Goal: Task Accomplishment & Management: Use online tool/utility

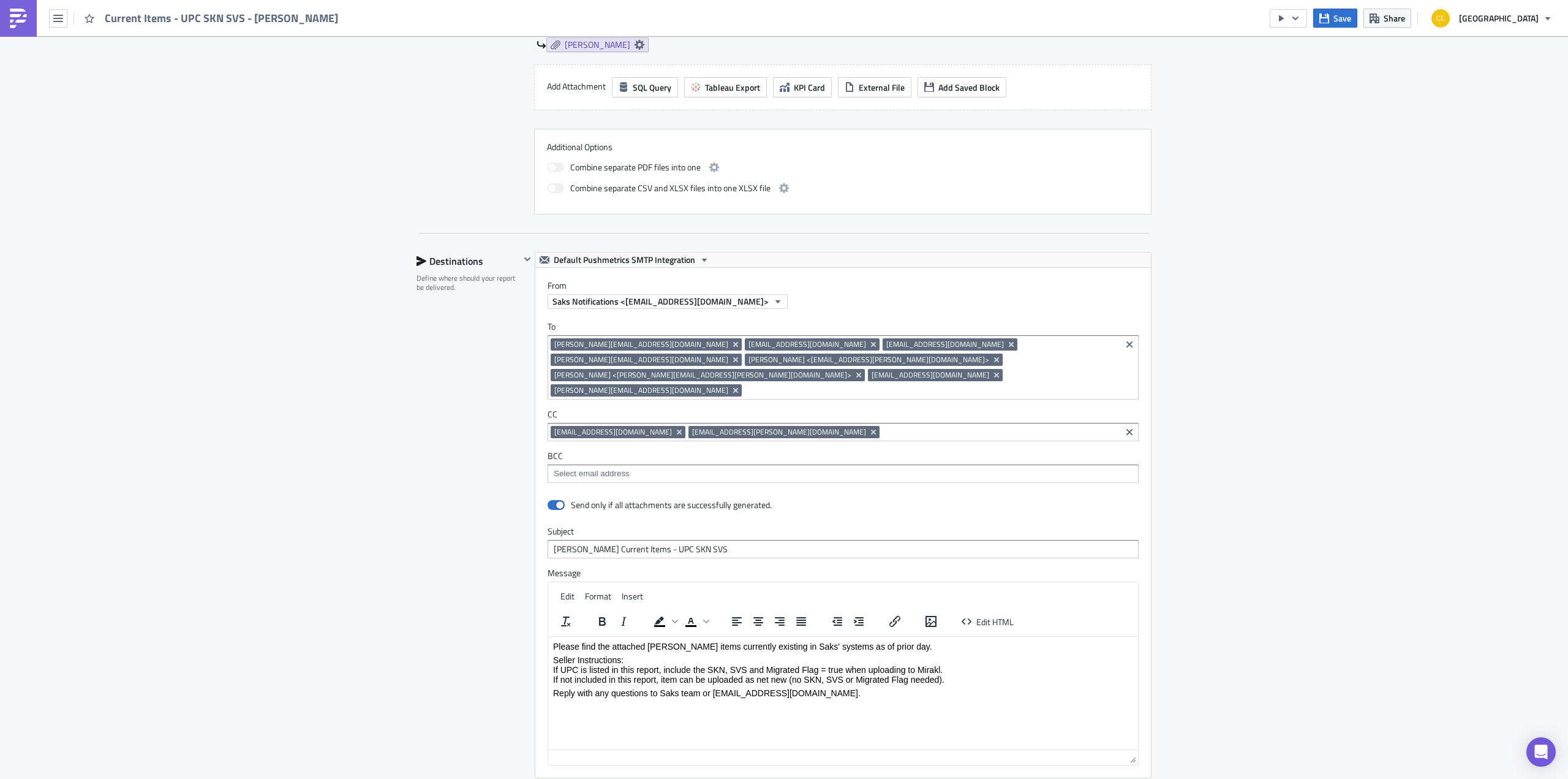
scroll to position [592, 0]
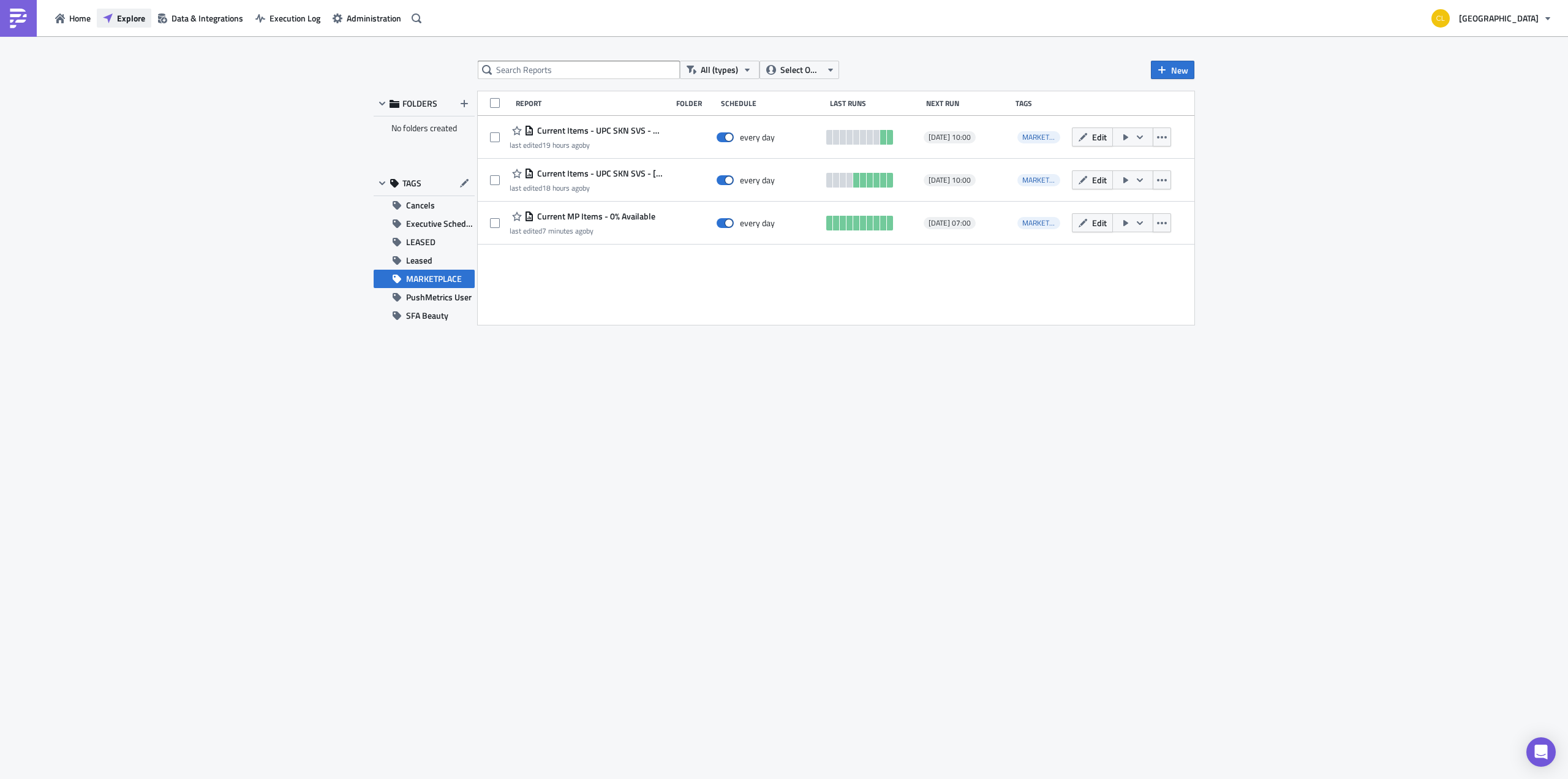
click at [124, 14] on span "Explore" at bounding box center [131, 18] width 28 height 13
click at [269, 23] on span "Execution Log" at bounding box center [294, 18] width 51 height 13
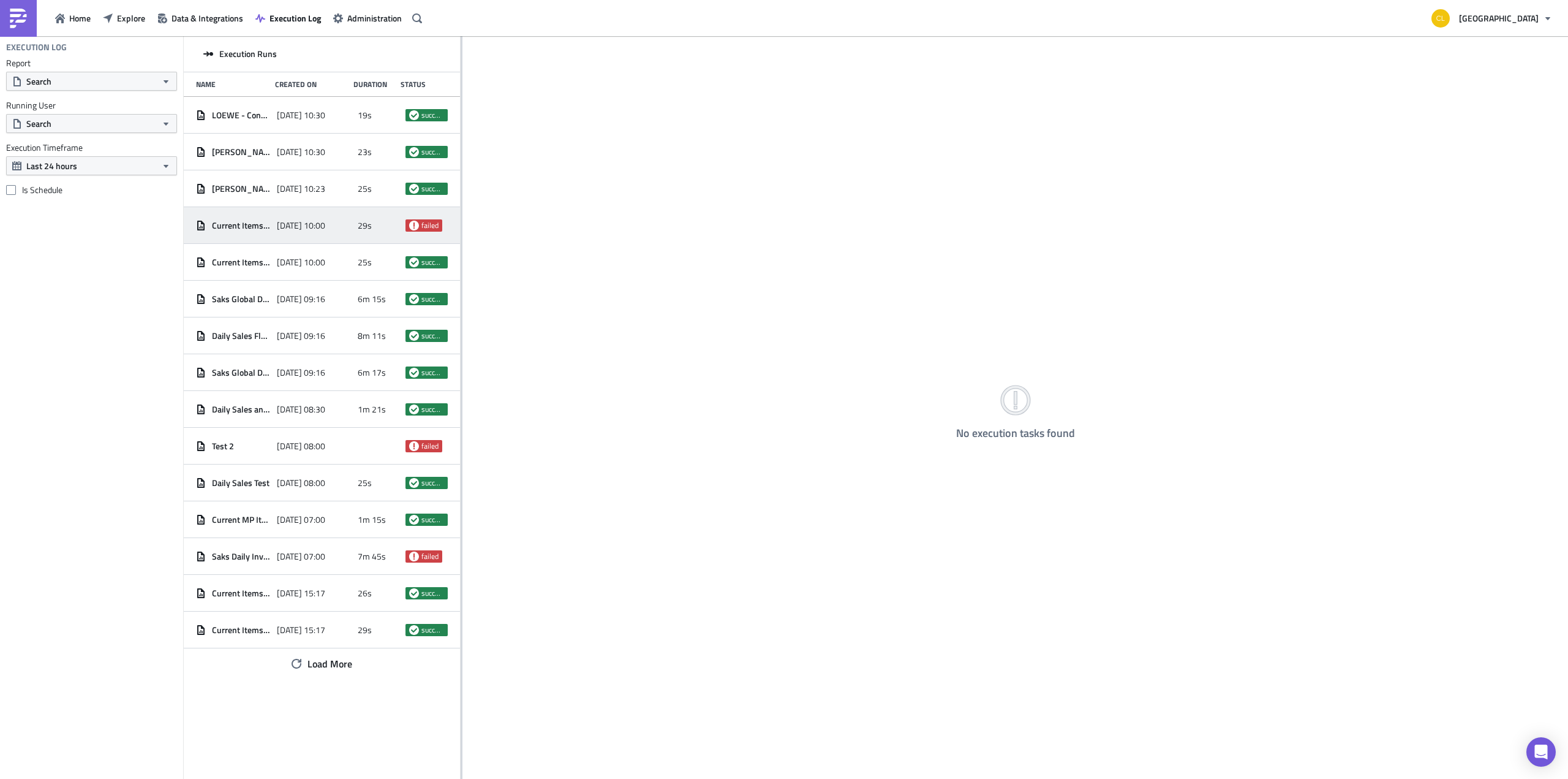
click at [257, 227] on span "Current Items - UPC SKN SVS - [PERSON_NAME]" at bounding box center [241, 225] width 59 height 11
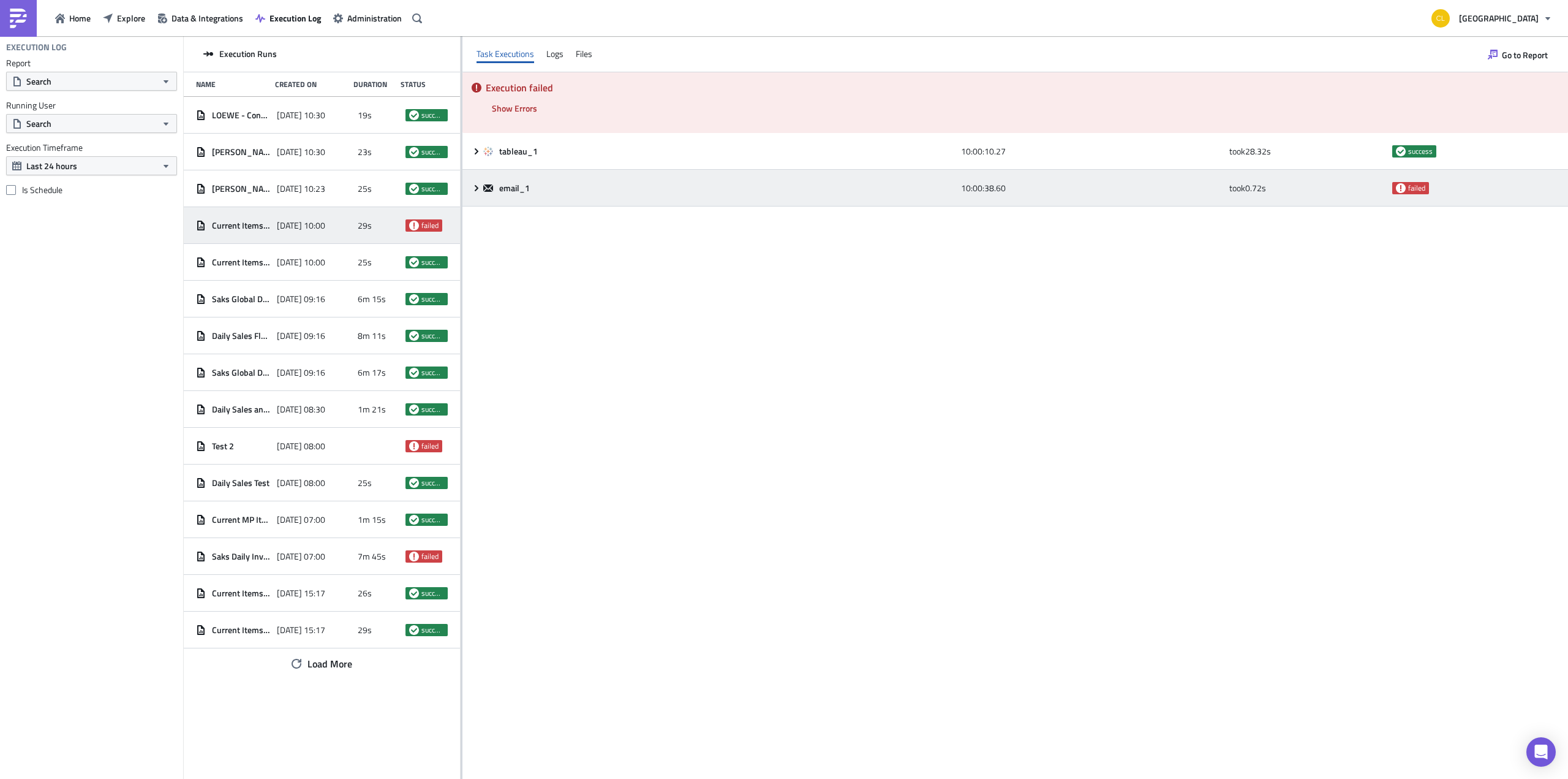
click at [1408, 185] on span "failed" at bounding box center [1416, 188] width 17 height 10
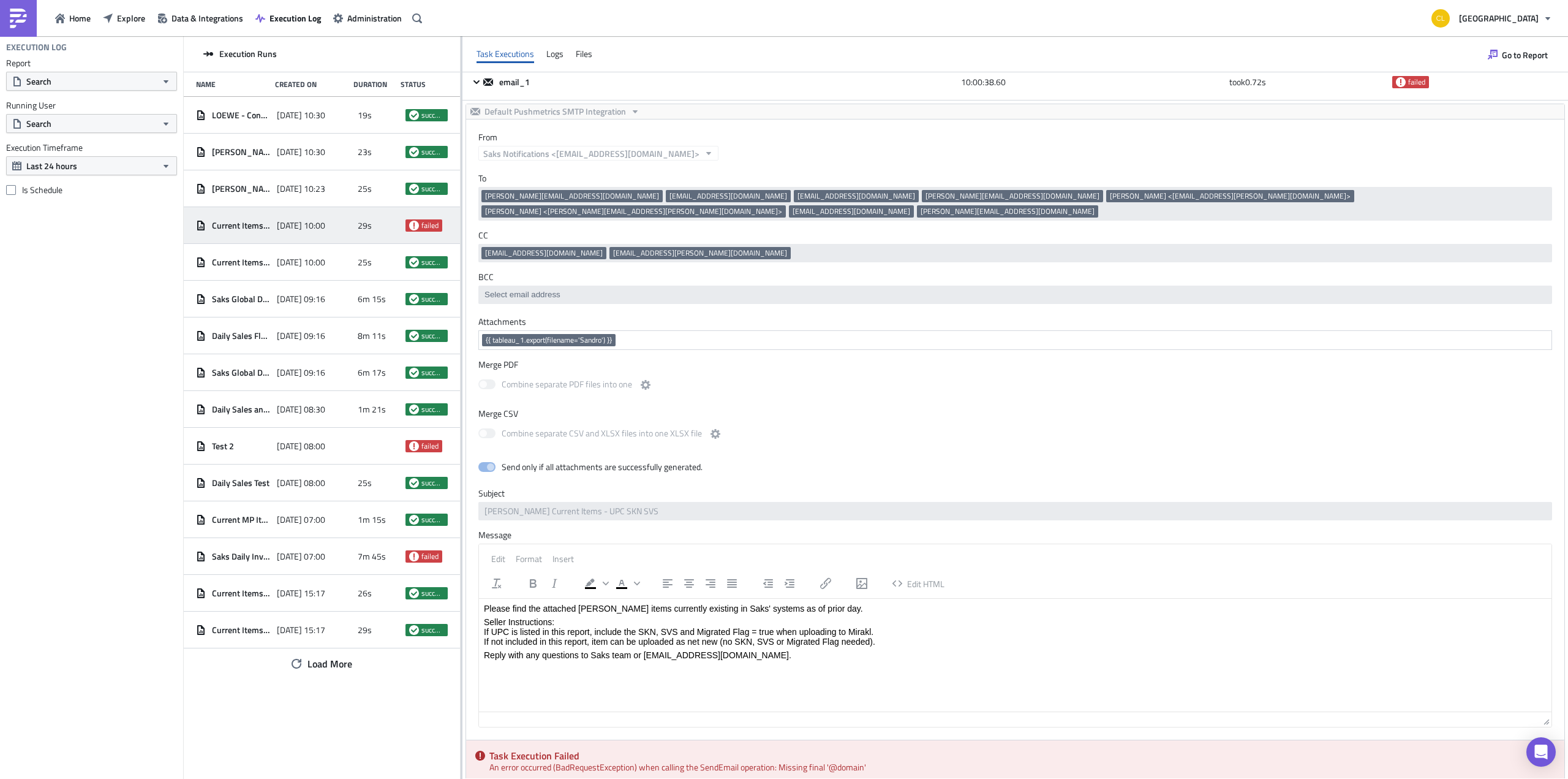
scroll to position [107, 0]
click at [78, 13] on span "Home" at bounding box center [79, 18] width 21 height 13
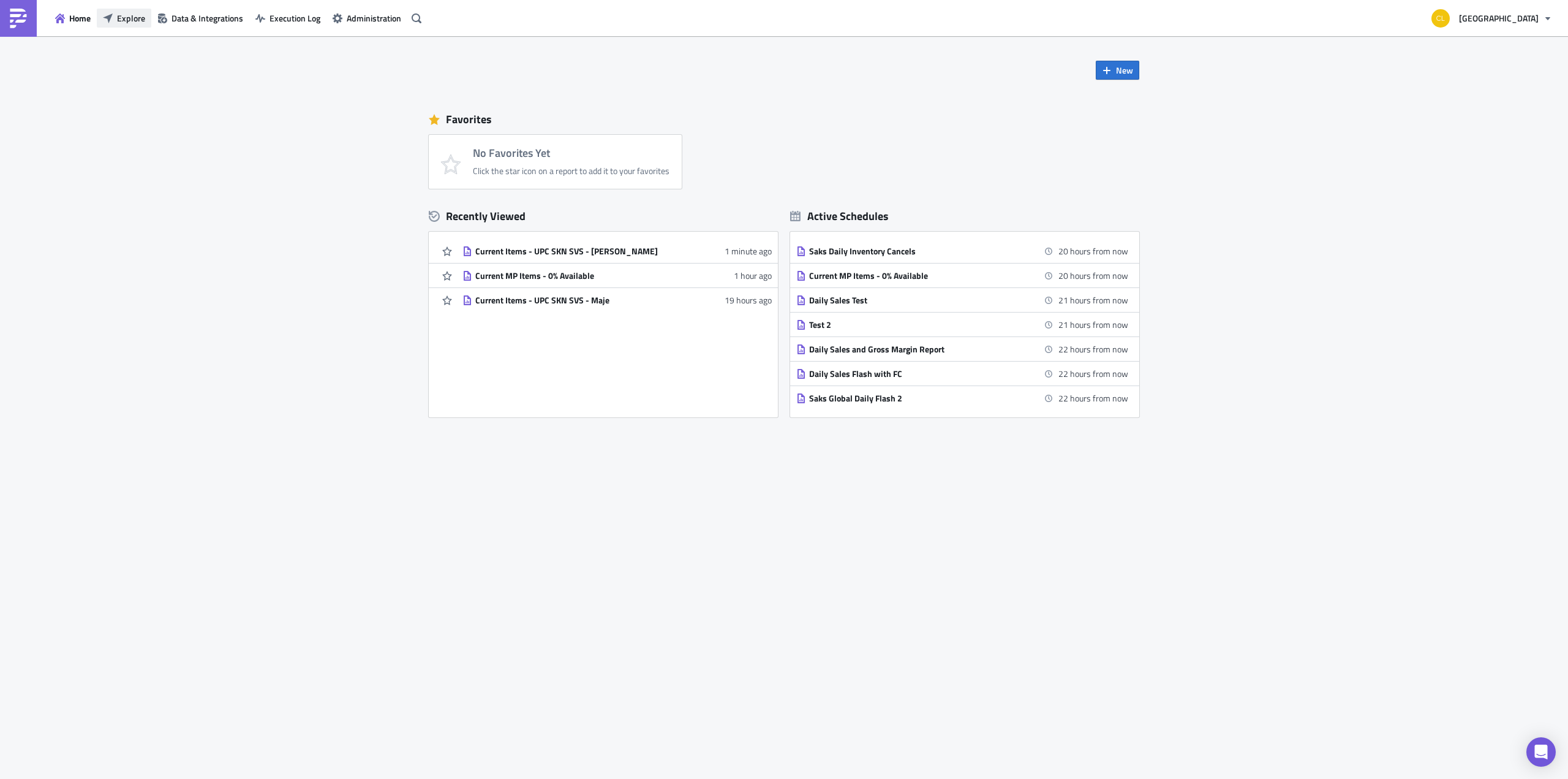
click at [126, 18] on span "Explore" at bounding box center [131, 18] width 28 height 13
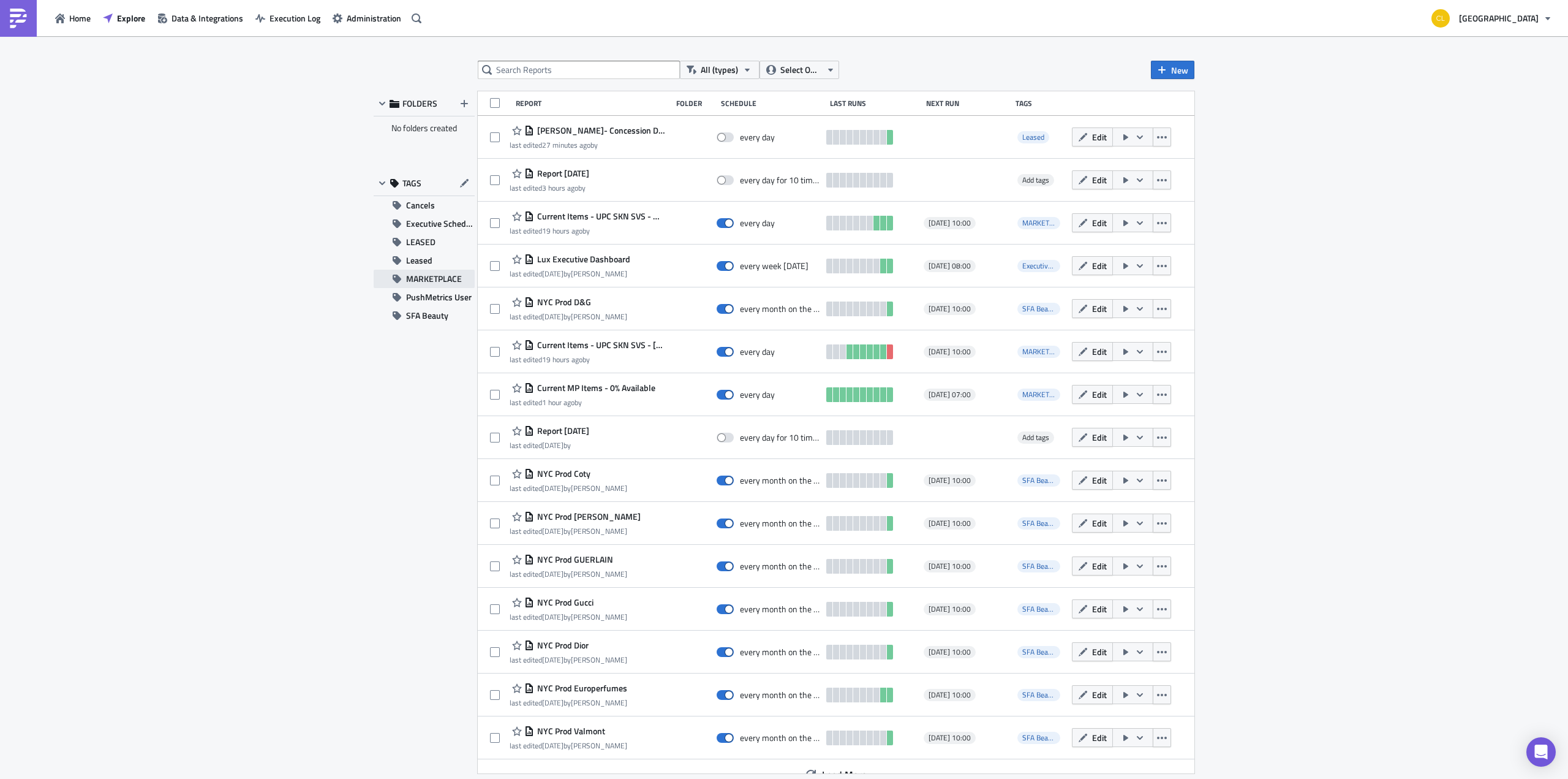
click at [448, 271] on span "MARKETPLACE" at bounding box center [434, 278] width 56 height 18
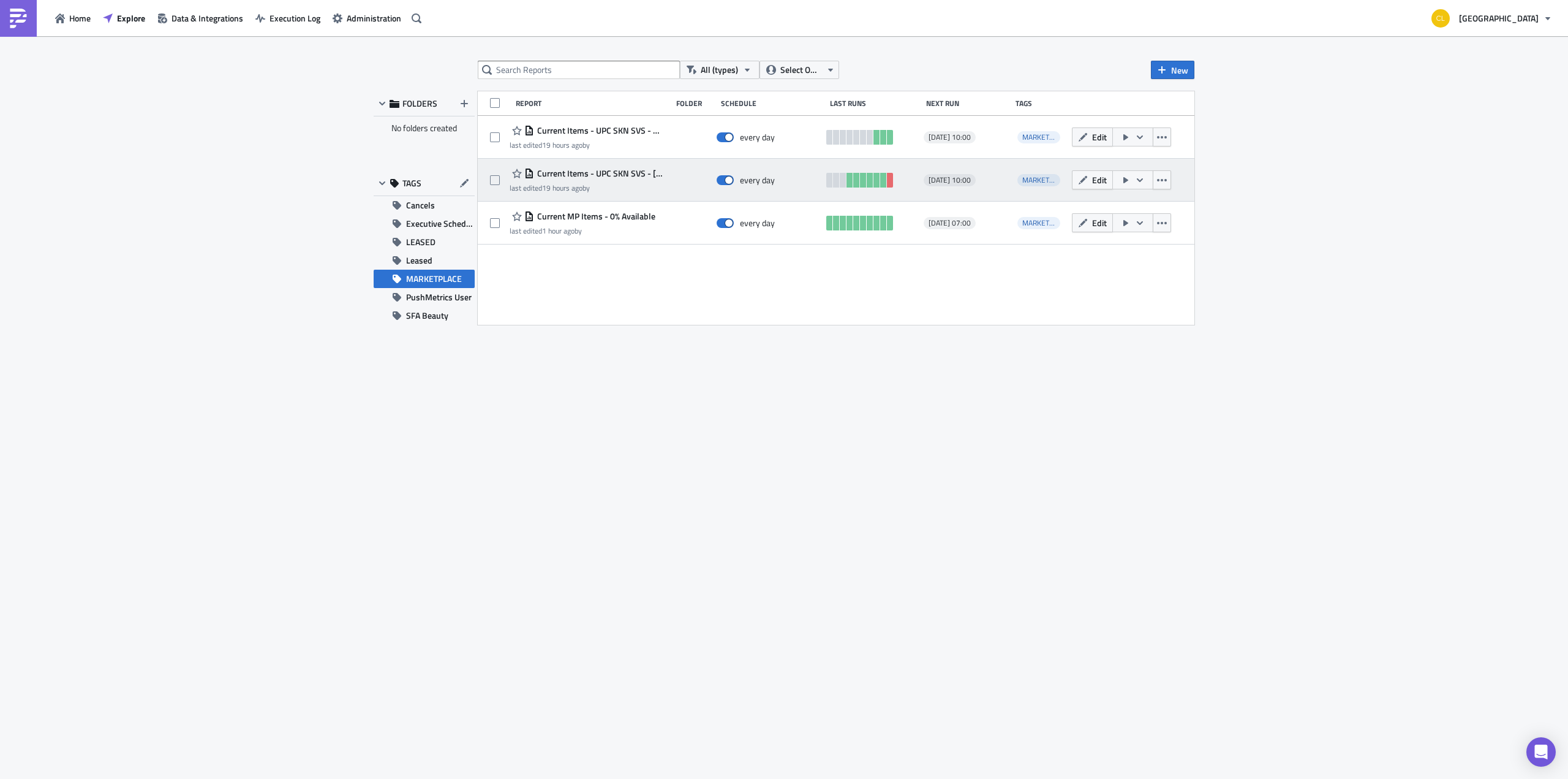
click at [640, 170] on span "Current Items - UPC SKN SVS - [PERSON_NAME]" at bounding box center [599, 173] width 131 height 11
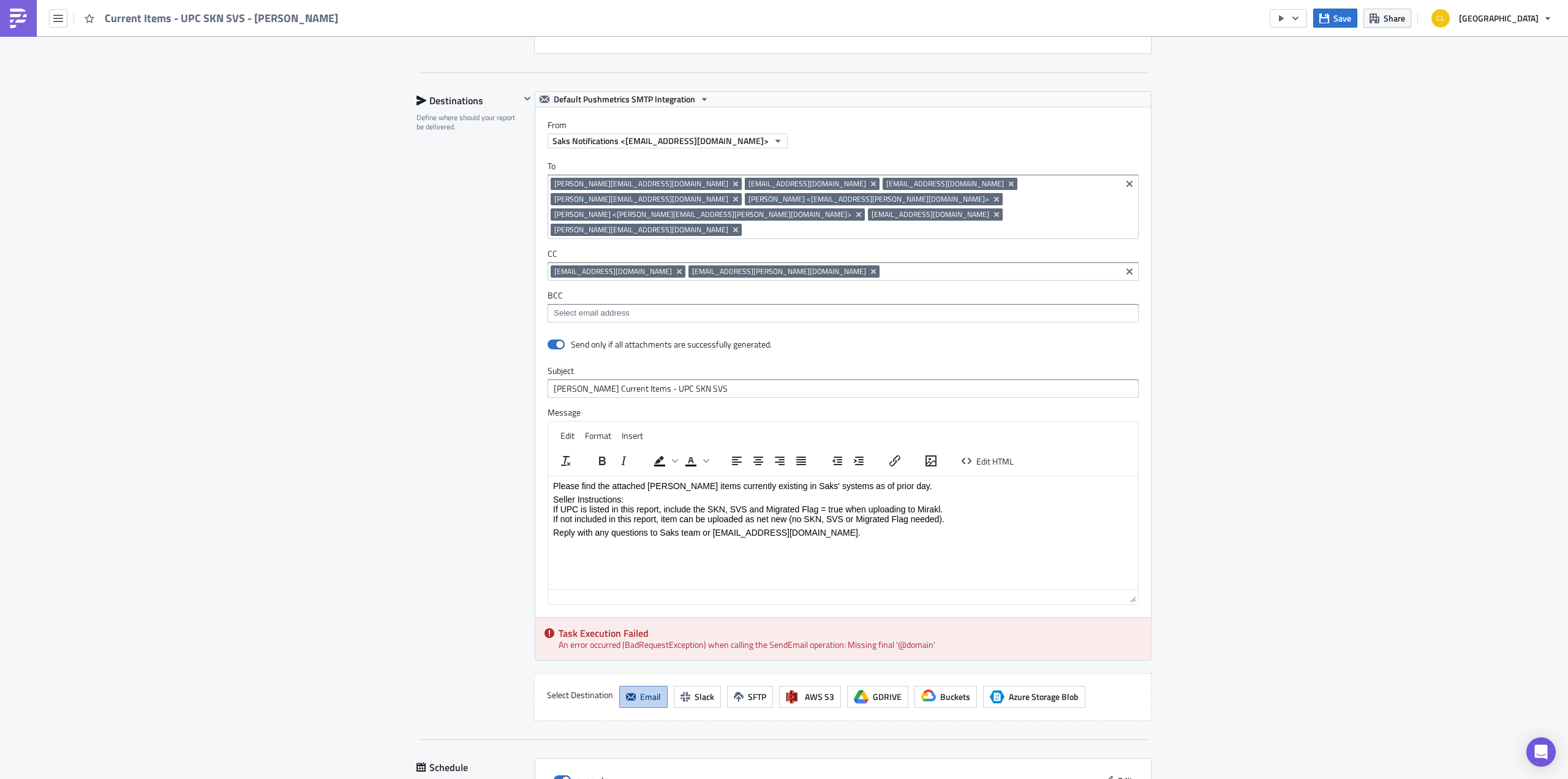
scroll to position [739, 0]
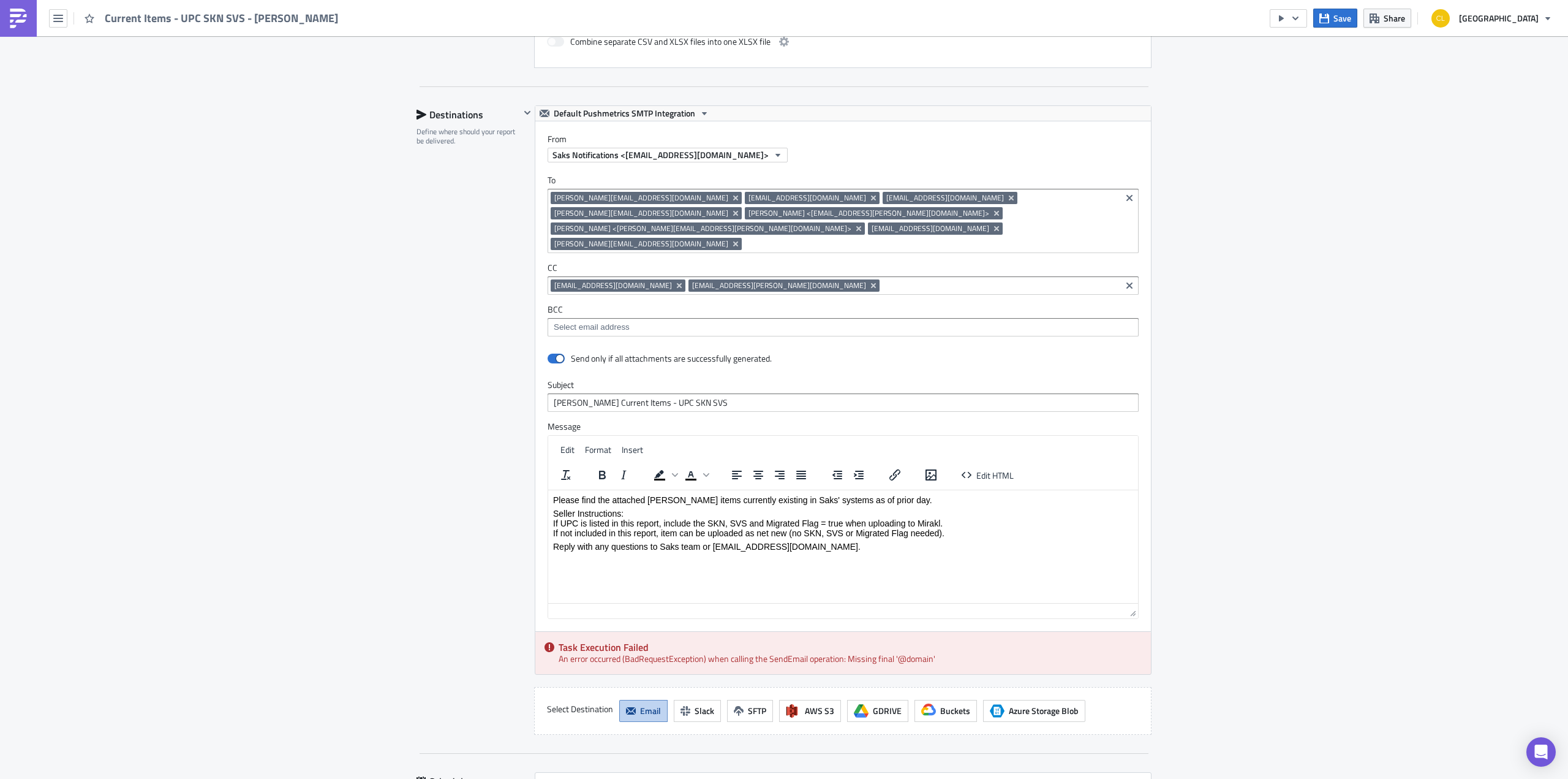
click at [745, 238] on input at bounding box center [931, 243] width 373 height 13
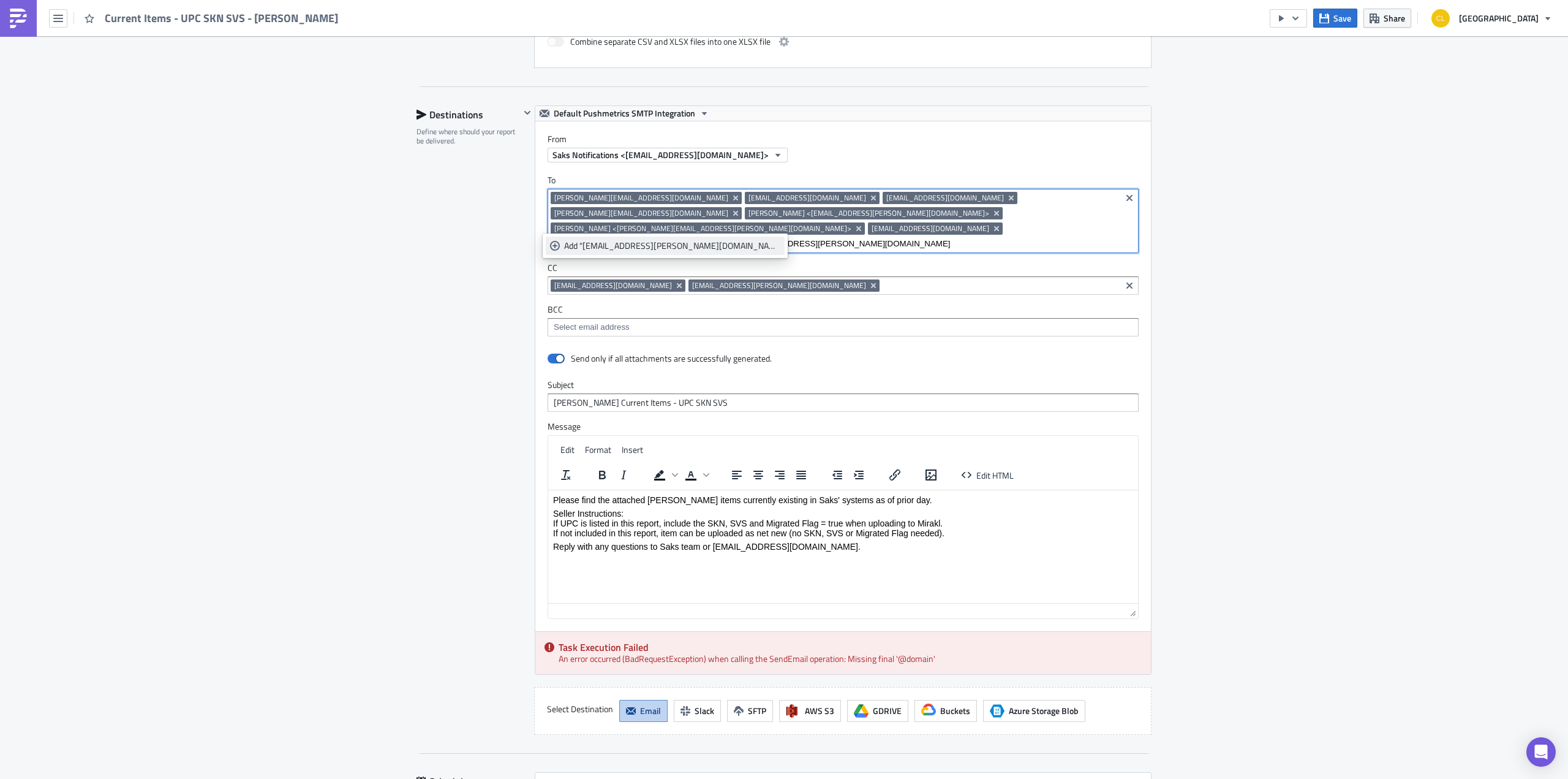
type input "[EMAIL_ADDRESS][PERSON_NAME][DOMAIN_NAME]"
click at [636, 243] on div "Add "[EMAIL_ADDRESS][PERSON_NAME][DOMAIN_NAME]"" at bounding box center [672, 246] width 216 height 13
type input "[PERSON_NAME][EMAIL_ADDRESS][PERSON_NAME][DOMAIN_NAME]"
click at [665, 252] on link "Add "[PERSON_NAME][EMAIL_ADDRESS][PERSON_NAME][DOMAIN_NAME]"" at bounding box center [665, 245] width 239 height 18
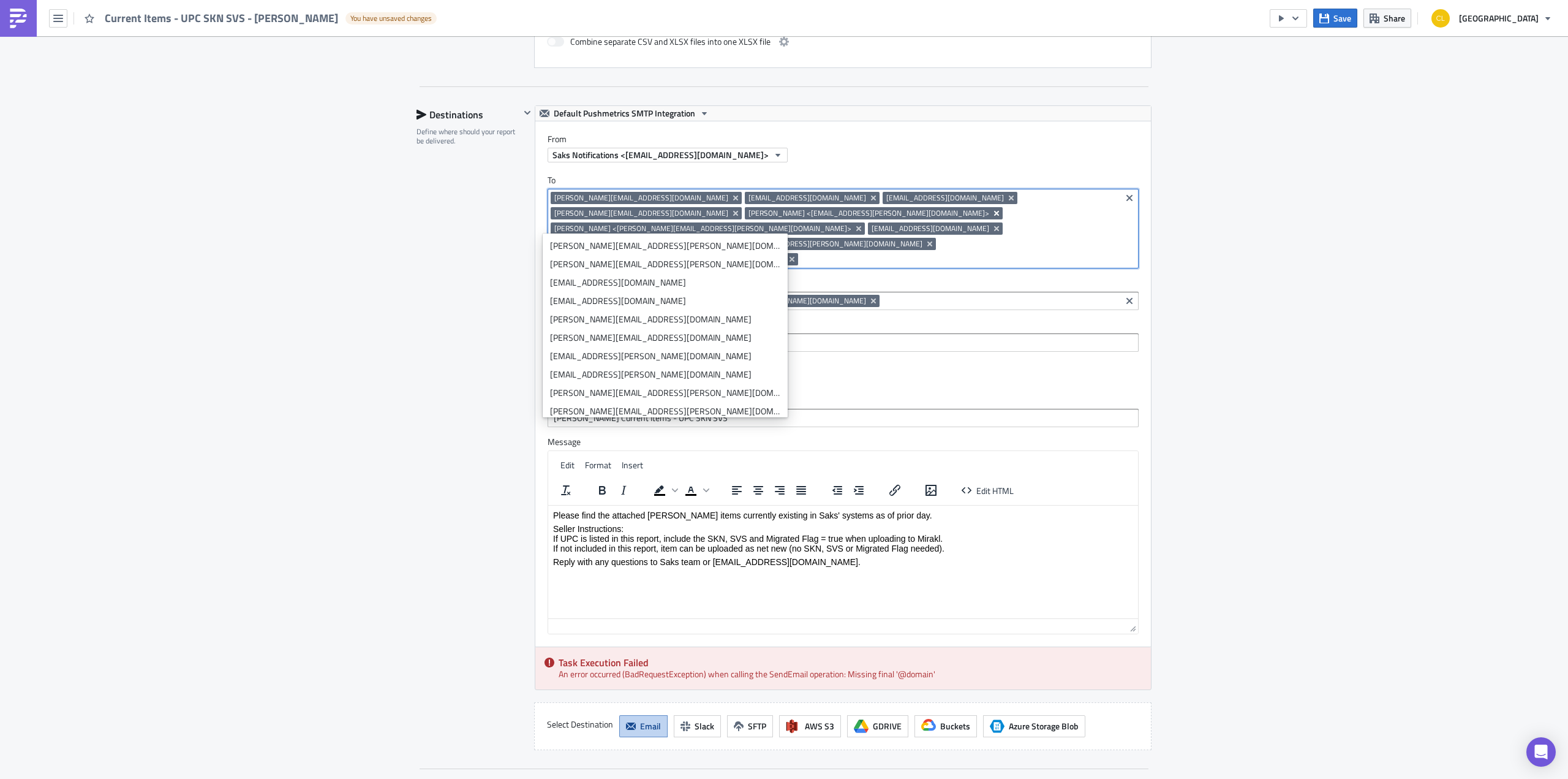
click at [994, 211] on icon "Remove Tag" at bounding box center [997, 213] width 5 height 5
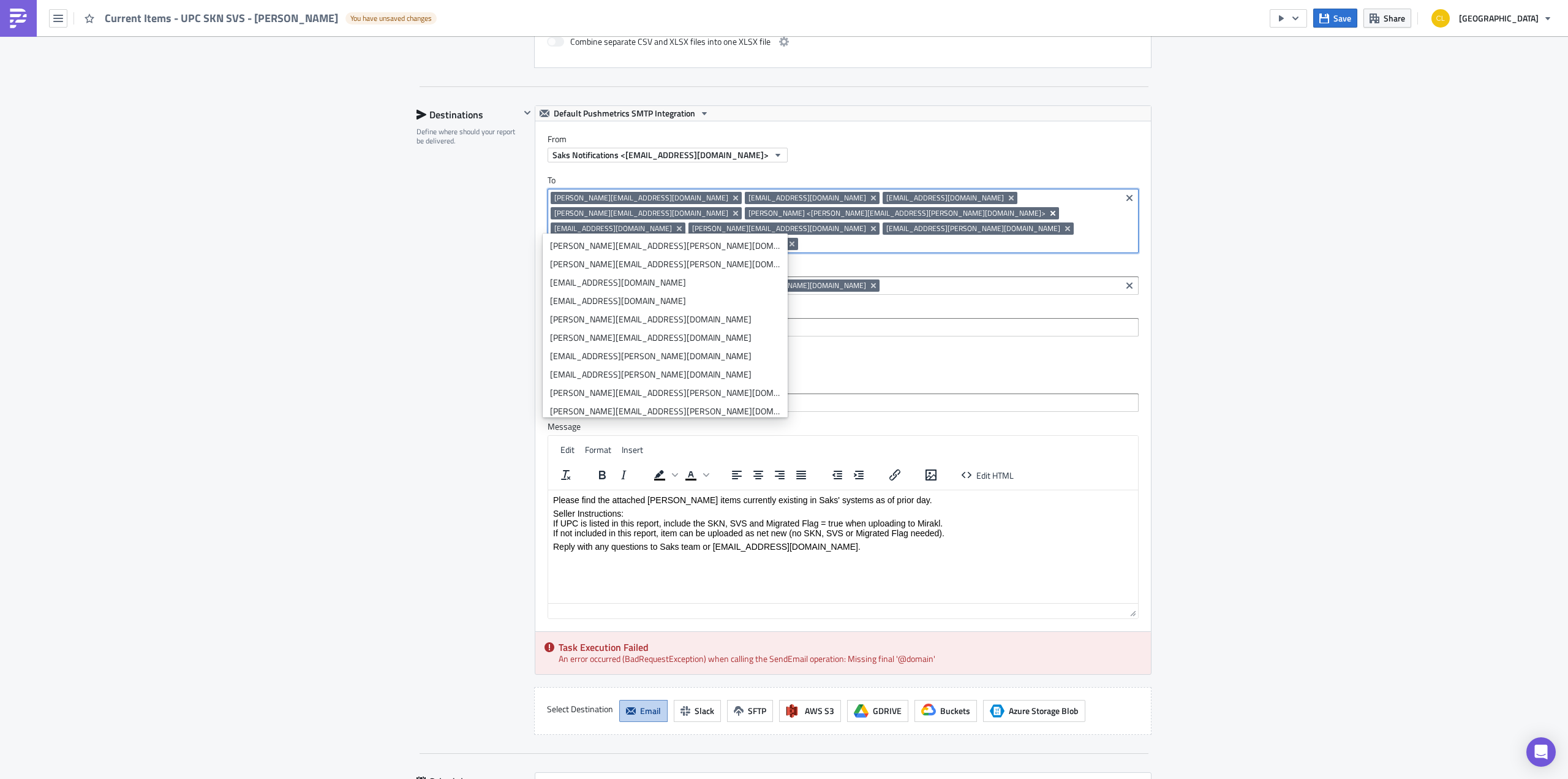
click at [1050, 211] on icon "Remove Tag" at bounding box center [1052, 213] width 5 height 5
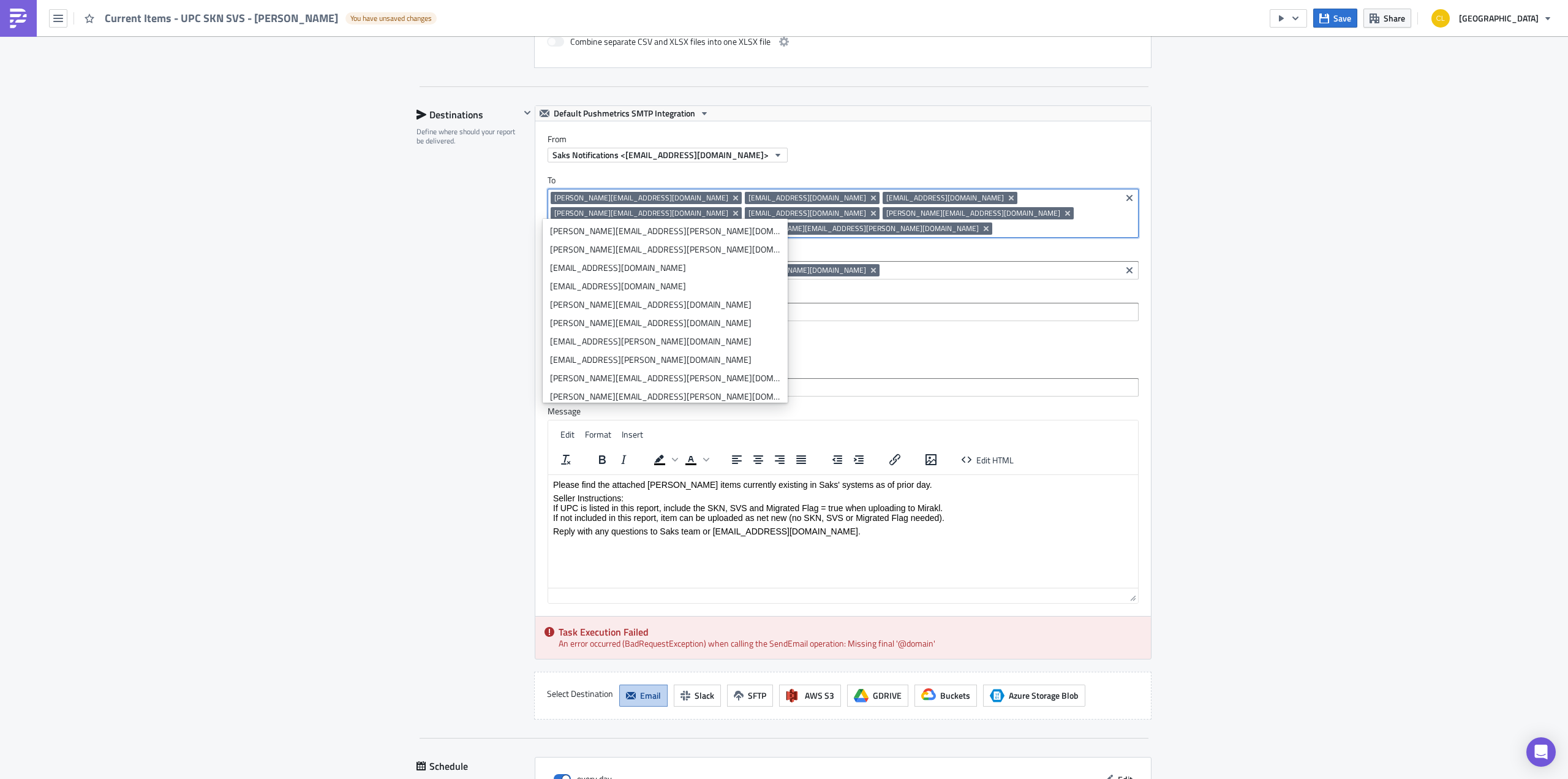
click at [1343, 288] on div "Execution Log Edit " Current Items - UPC SKN SVS - [PERSON_NAME] " Draft Settin…" at bounding box center [784, 122] width 1568 height 1648
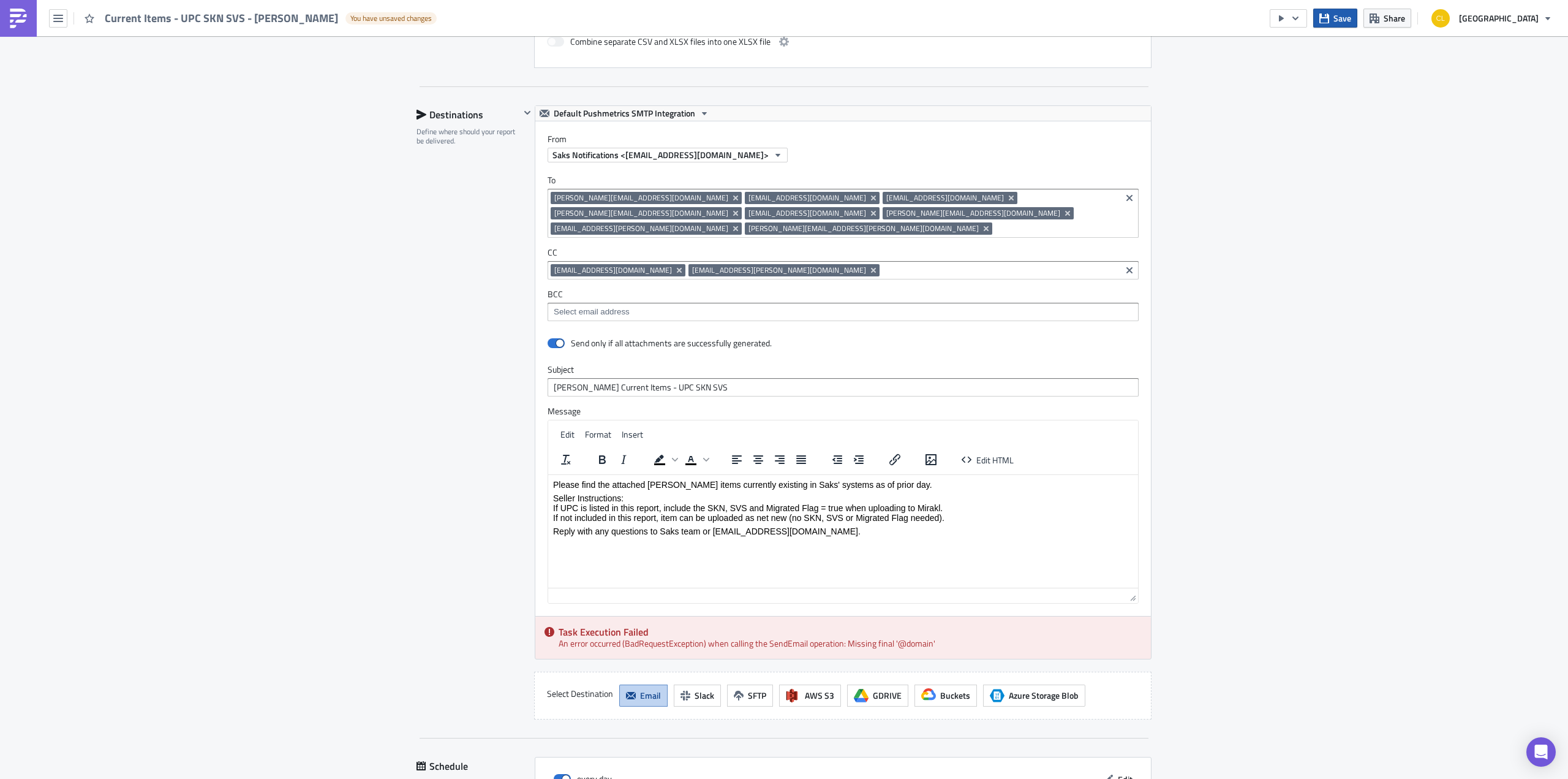
click at [1349, 21] on span "Save" at bounding box center [1342, 18] width 18 height 13
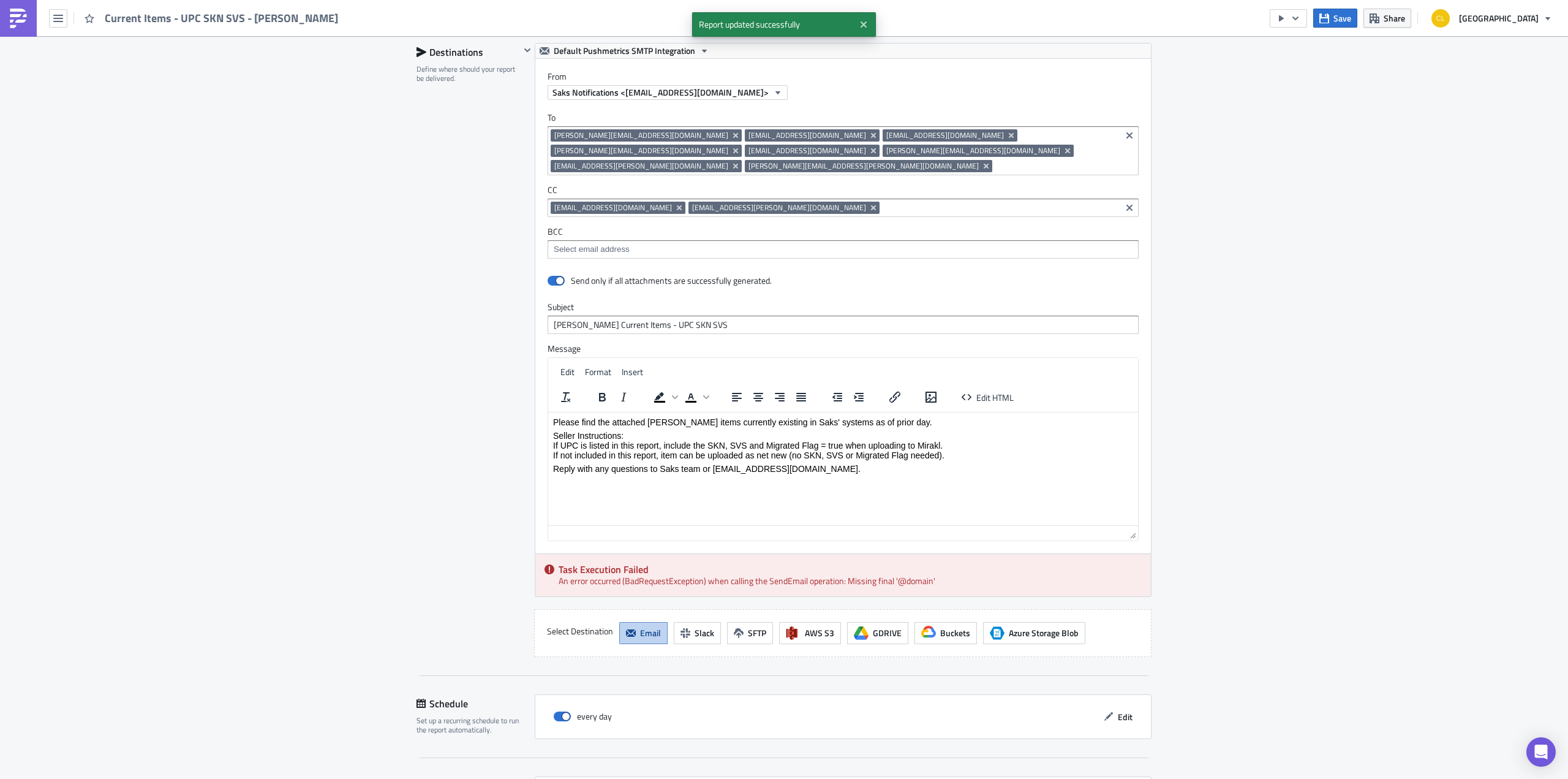
scroll to position [881, 0]
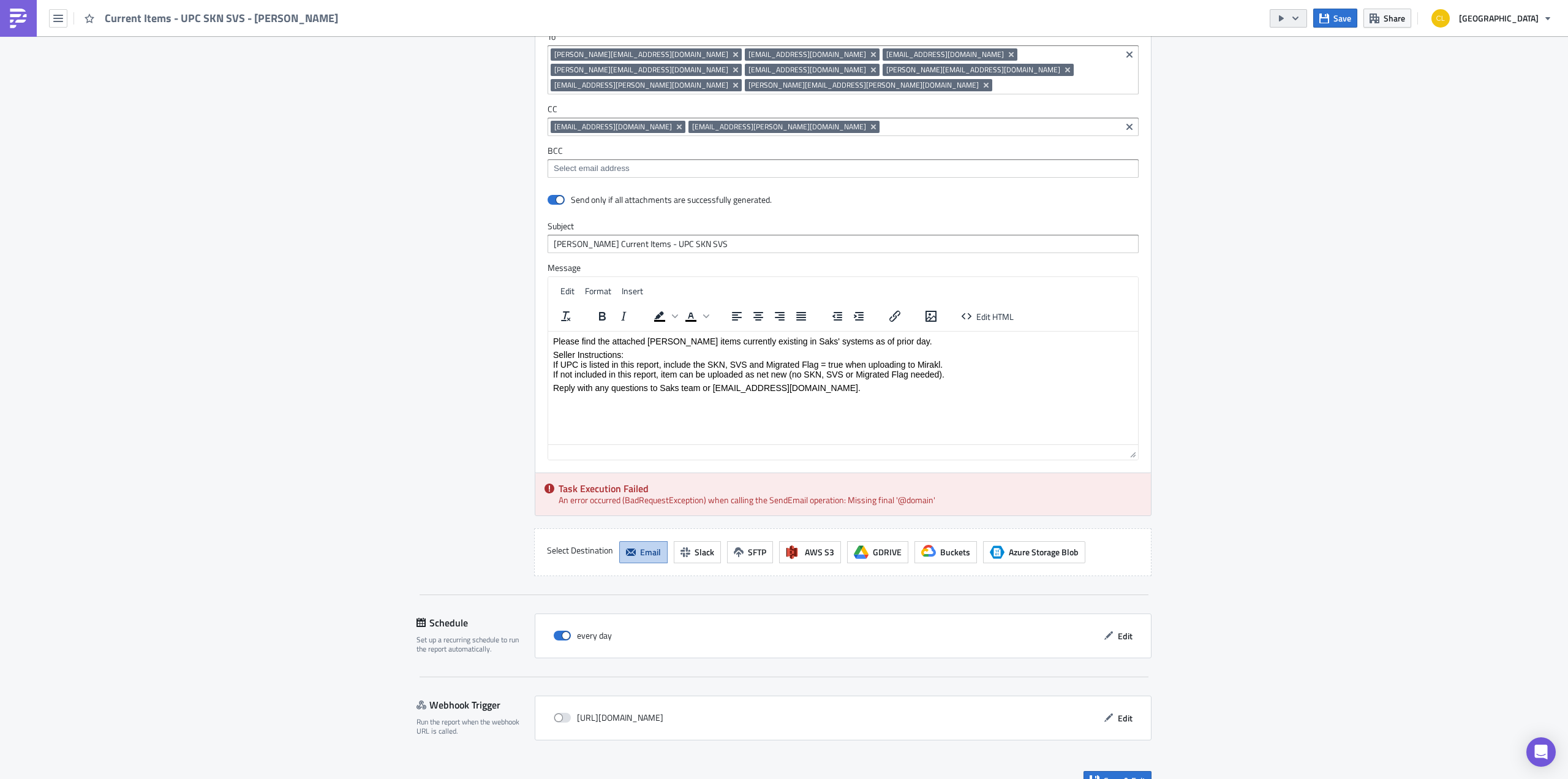
click at [1300, 13] on icon "button" at bounding box center [1295, 18] width 10 height 10
click at [1322, 66] on div "Run Report" at bounding box center [1340, 66] width 96 height 13
click at [1105, 774] on span "Save & Exit" at bounding box center [1125, 780] width 42 height 13
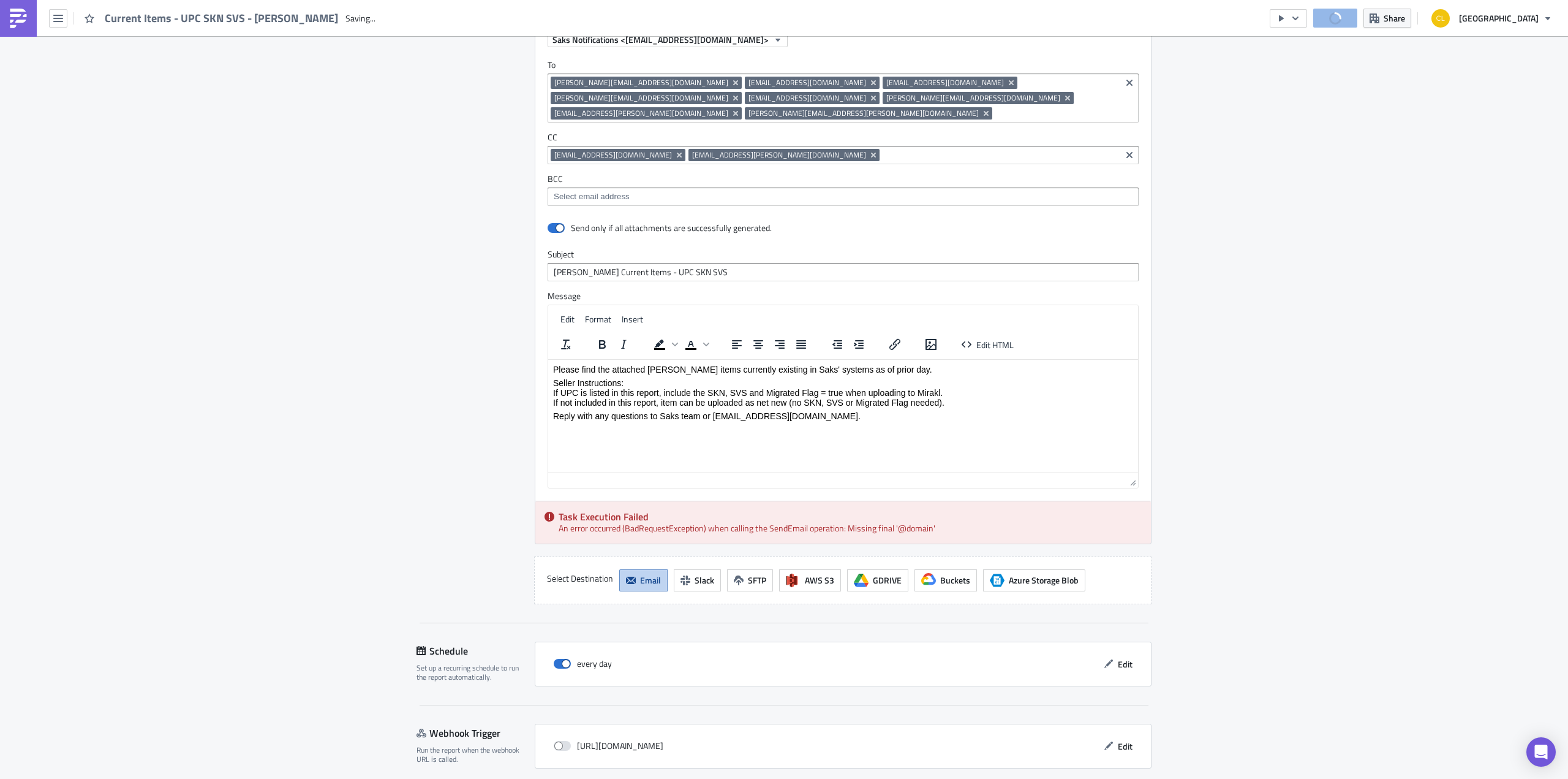
scroll to position [910, 0]
